Goal: Find specific page/section: Find specific page/section

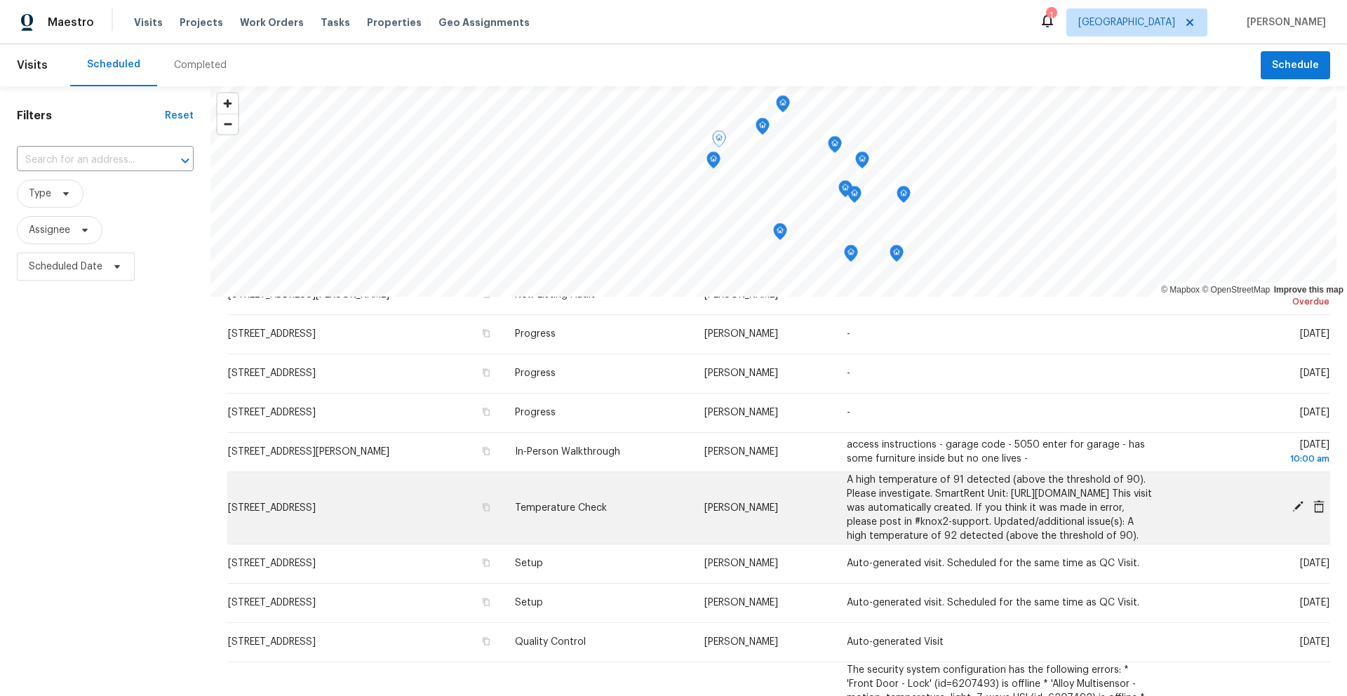
scroll to position [62, 0]
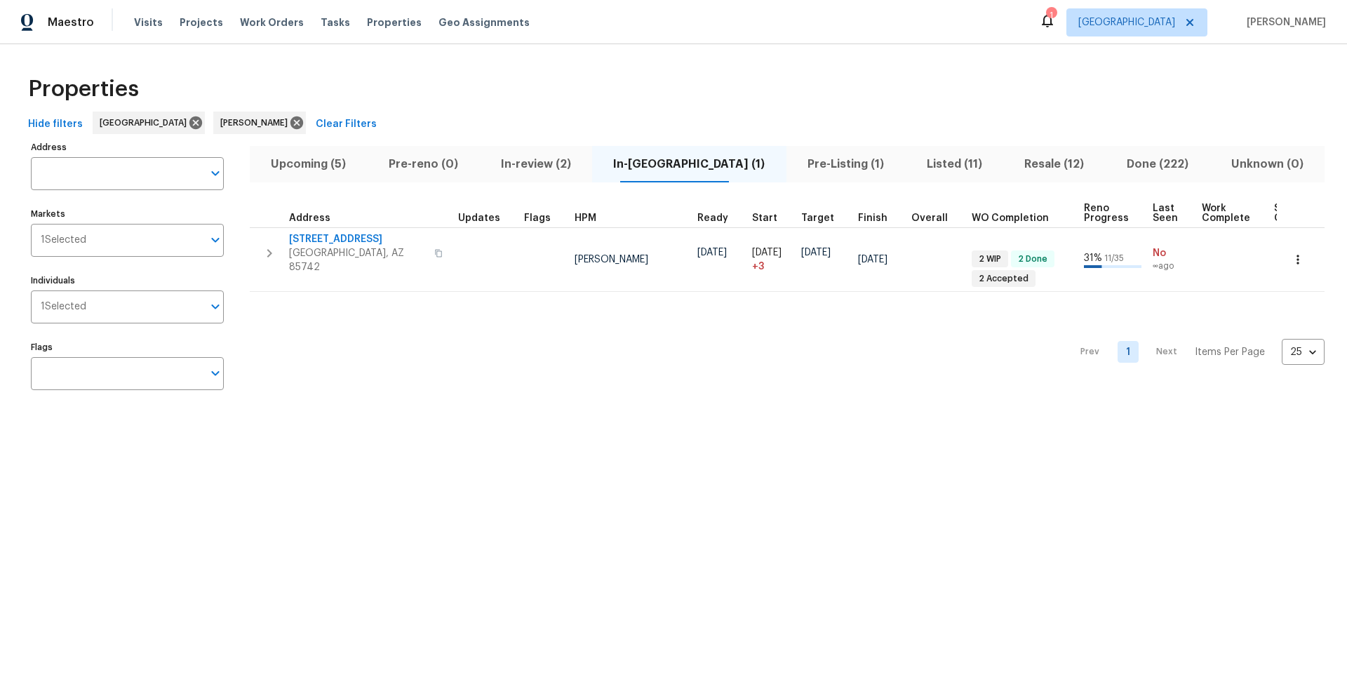
click at [913, 162] on span "Listed (11)" at bounding box center [953, 164] width 81 height 20
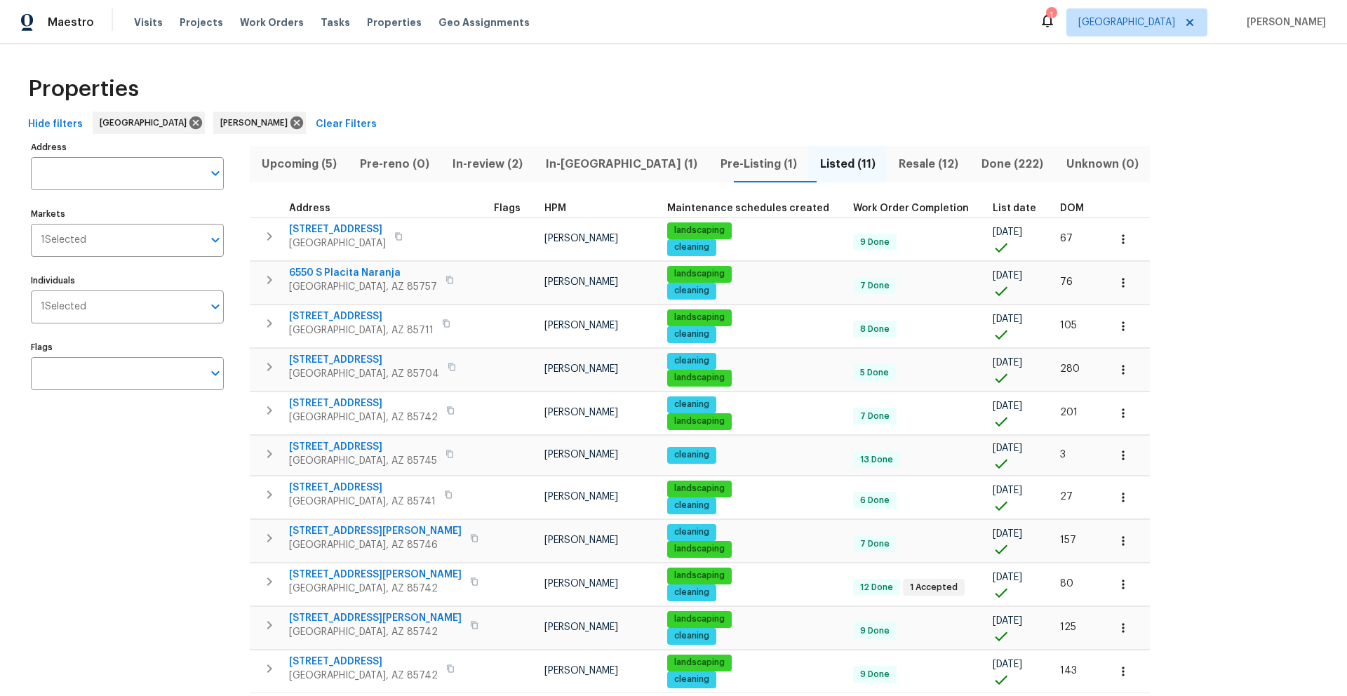
click at [895, 158] on span "Resale (12)" at bounding box center [928, 164] width 66 height 20
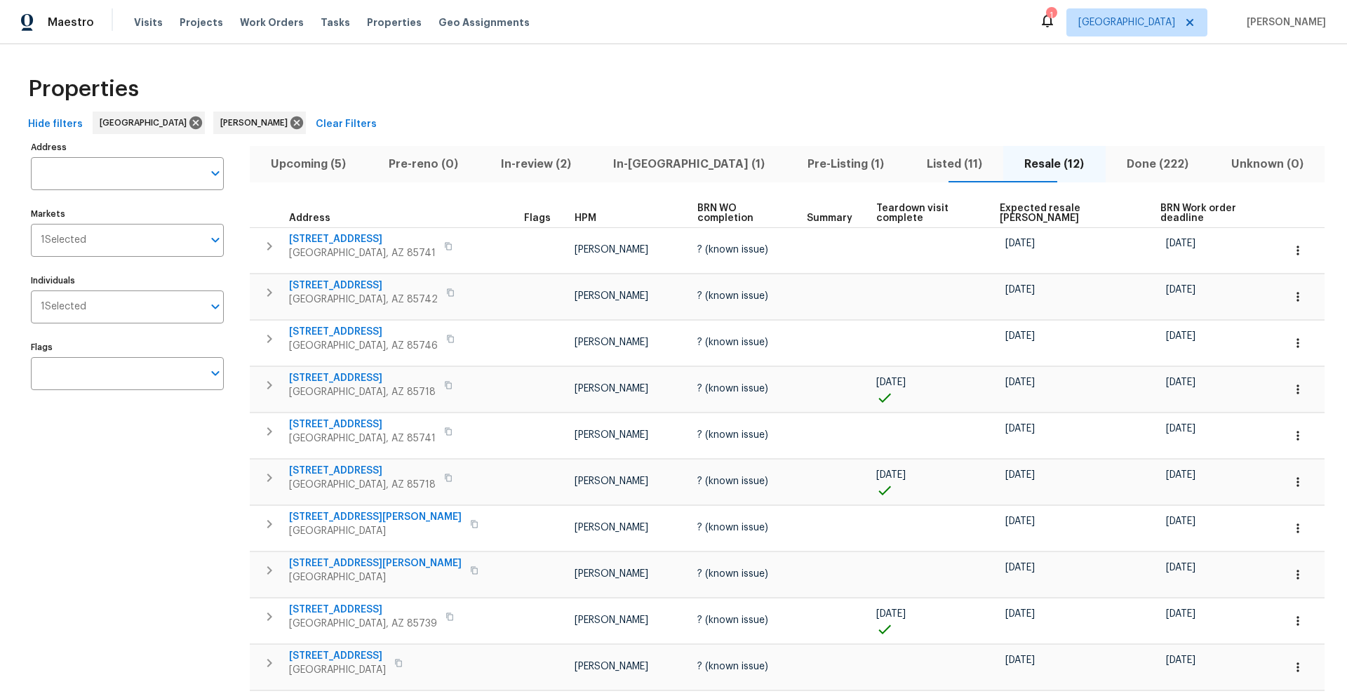
click at [1014, 207] on th "Expected resale COE" at bounding box center [1074, 213] width 161 height 29
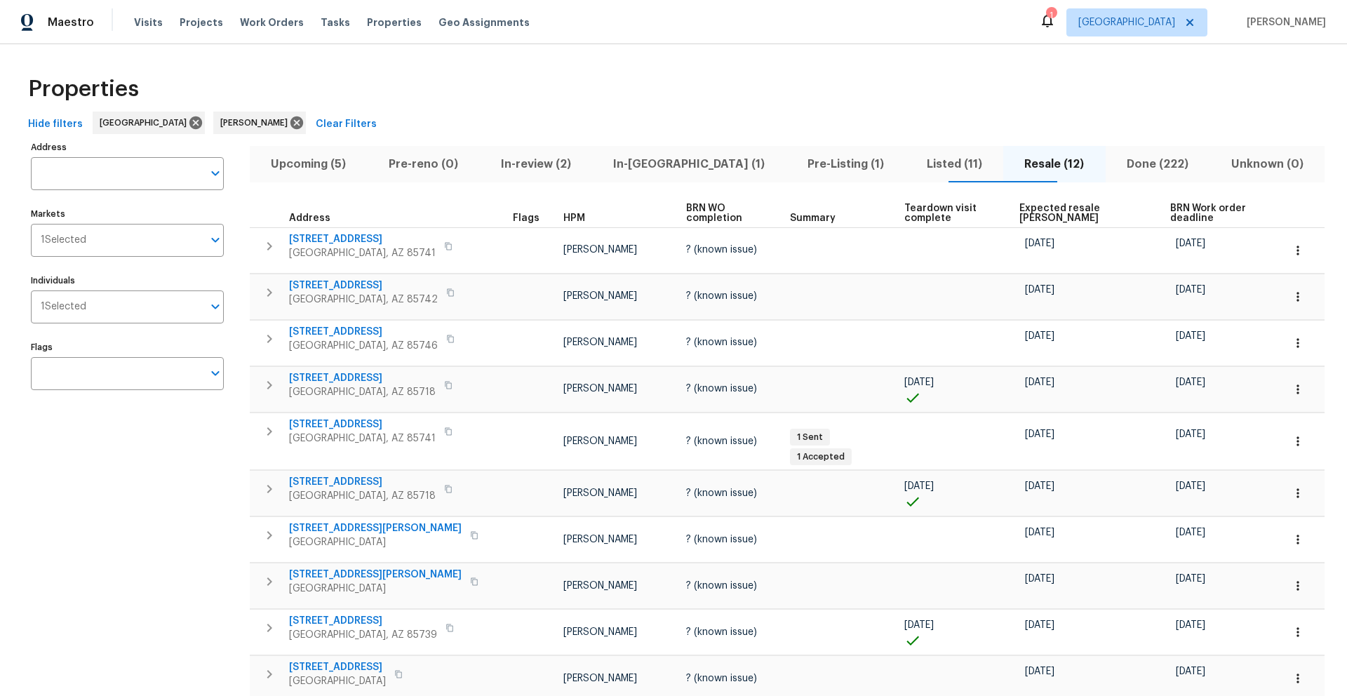
click at [1060, 210] on span "Expected resale COE" at bounding box center [1082, 213] width 127 height 20
